Goal: Task Accomplishment & Management: Complete application form

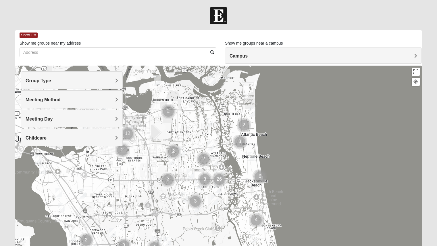
click at [96, 82] on h4 "Group Type" at bounding box center [72, 80] width 93 height 5
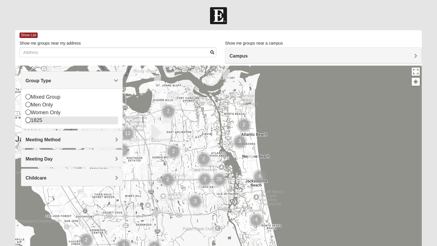
click at [29, 121] on icon at bounding box center [28, 119] width 5 height 5
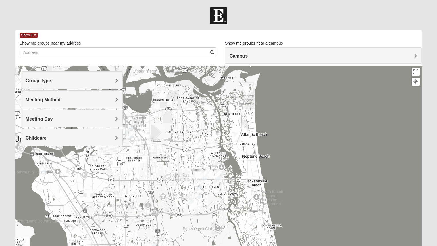
click at [51, 99] on span "Meeting Method" at bounding box center [43, 99] width 35 height 5
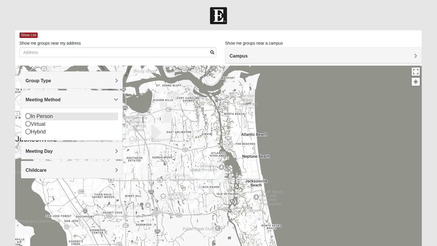
click at [46, 116] on div "In Person" at bounding box center [72, 116] width 93 height 8
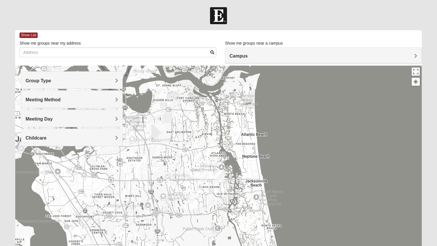
click at [46, 116] on h4 "Meeting Day" at bounding box center [72, 118] width 93 height 5
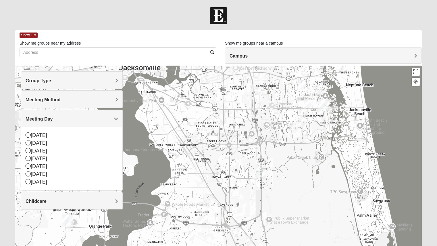
drag, startPoint x: 244, startPoint y: 160, endPoint x: 349, endPoint y: 84, distance: 130.0
click at [349, 84] on div at bounding box center [218, 181] width 407 height 230
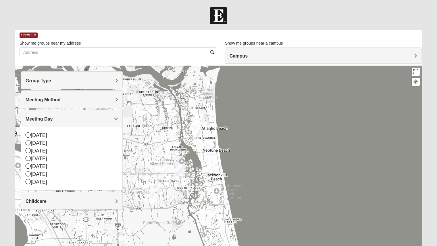
drag, startPoint x: 349, startPoint y: 84, endPoint x: 204, endPoint y: 155, distance: 161.7
click at [204, 155] on div at bounding box center [218, 181] width 407 height 230
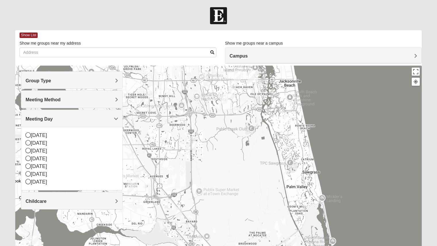
drag, startPoint x: 204, startPoint y: 155, endPoint x: 259, endPoint y: 110, distance: 71.3
click at [259, 110] on div at bounding box center [218, 181] width 407 height 230
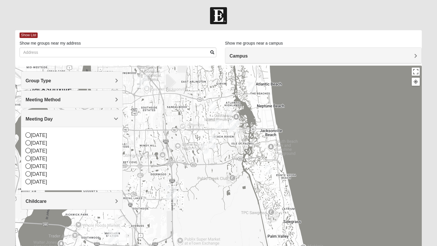
click at [213, 141] on img "1825 Mens Cason 32224" at bounding box center [214, 134] width 12 height 14
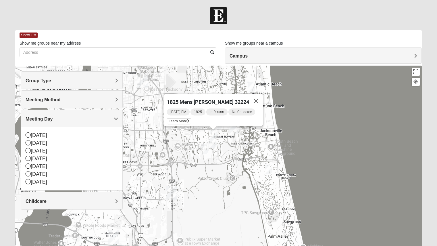
click at [203, 148] on img "1825 Womens Brunetti 32224" at bounding box center [205, 149] width 12 height 14
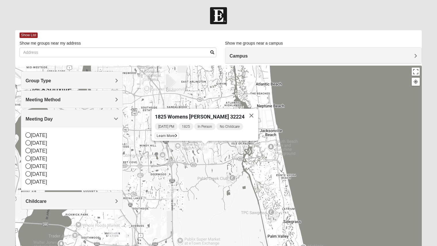
click at [269, 170] on img "1825 Mixed Gatewood/Morales 32082" at bounding box center [269, 169] width 12 height 14
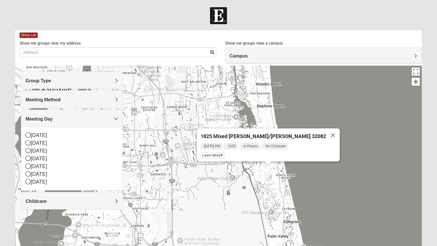
click at [229, 109] on img "1825 Womens Wood 32224" at bounding box center [230, 111] width 12 height 14
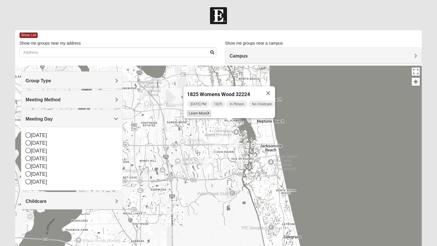
click at [196, 110] on span "Learn More" at bounding box center [199, 113] width 24 height 6
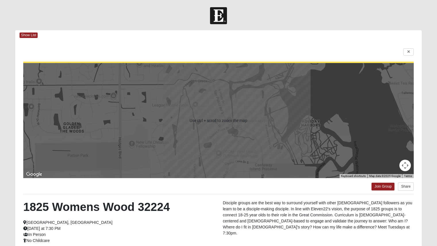
scroll to position [66, 0]
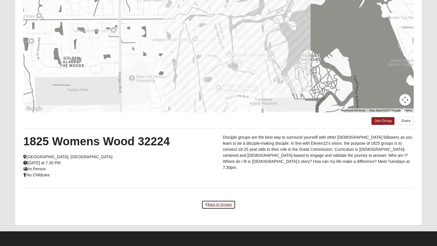
click at [220, 202] on link "Back to Groups" at bounding box center [219, 204] width 34 height 9
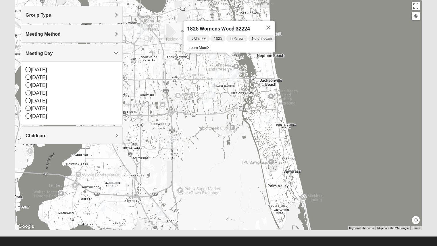
click at [206, 97] on img "1825 Womens Brunetti 32224" at bounding box center [205, 98] width 12 height 14
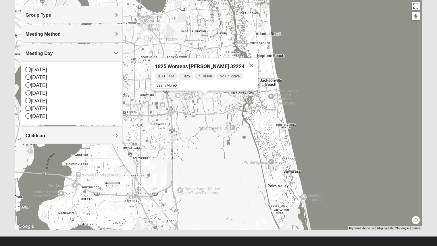
click at [212, 93] on img "1825 Womens Hirneisen 32224" at bounding box center [213, 93] width 12 height 14
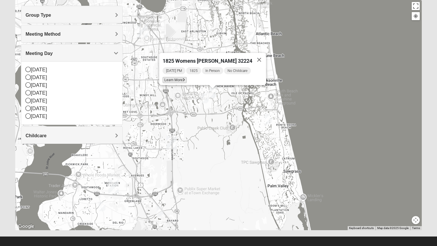
click at [186, 77] on span "Learn More" at bounding box center [175, 80] width 24 height 6
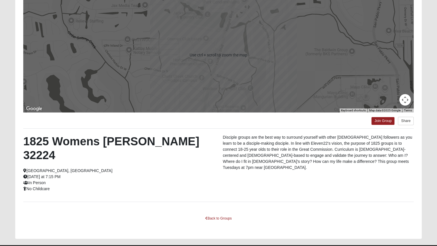
scroll to position [0, 0]
